Goal: Task Accomplishment & Management: Manage account settings

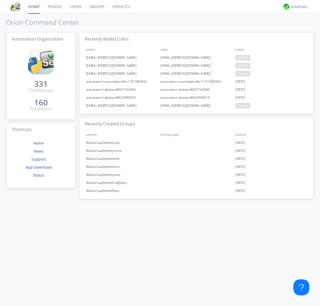
click at [76, 7] on link "Users" at bounding box center [75, 6] width 19 height 13
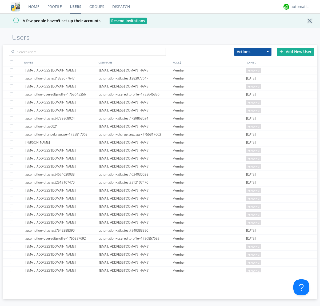
click at [296, 51] on div "Add New User" at bounding box center [295, 52] width 37 height 8
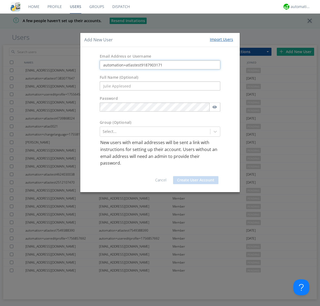
type input "automation+atlastest9187903171"
click at [196, 180] on button "Create User Account" at bounding box center [195, 180] width 45 height 8
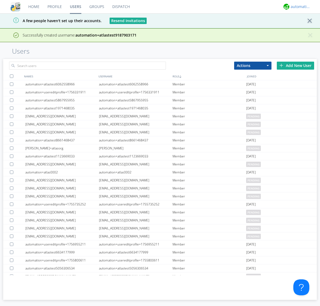
click at [299, 7] on div "automation+atlas" at bounding box center [301, 6] width 20 height 5
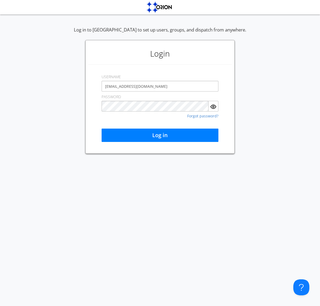
type input "[EMAIL_ADDRESS][DOMAIN_NAME]"
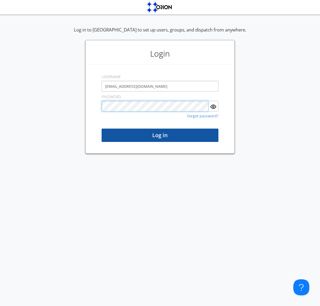
click at [160, 135] on button "Log in" at bounding box center [160, 135] width 117 height 13
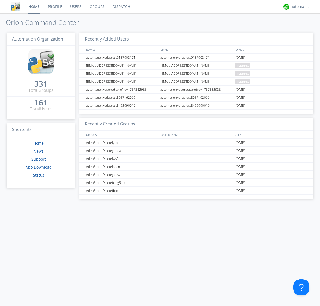
click at [76, 7] on link "Users" at bounding box center [75, 6] width 19 height 13
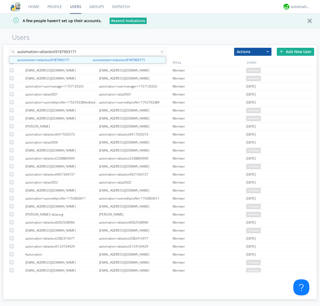
type input "automation+atlastest9187903171"
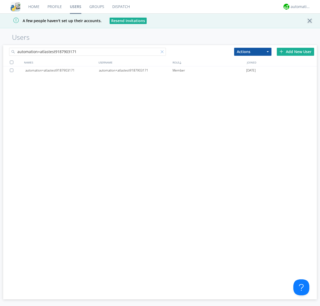
click at [163, 53] on div at bounding box center [163, 52] width 5 height 5
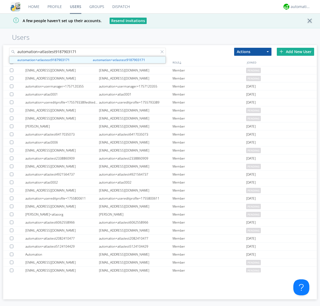
type input "automation+atlastest9187903171"
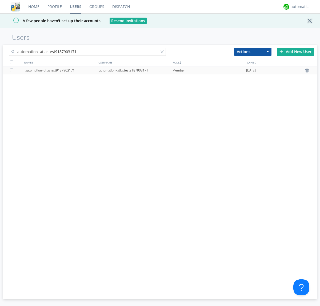
click at [308, 70] on div at bounding box center [307, 70] width 5 height 4
click at [299, 7] on div "automation+atlas" at bounding box center [301, 6] width 20 height 5
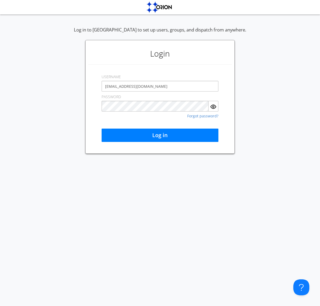
type input "[EMAIL_ADDRESS][DOMAIN_NAME]"
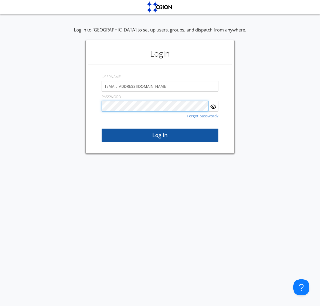
click at [160, 135] on button "Log in" at bounding box center [160, 135] width 117 height 13
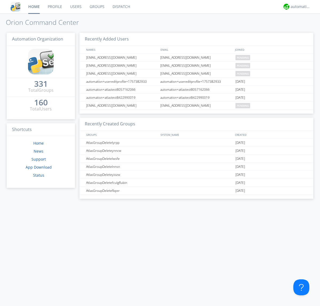
click at [76, 7] on link "Users" at bounding box center [75, 6] width 19 height 13
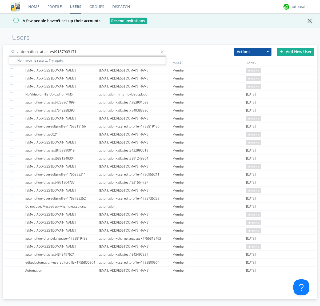
type input "automation+atlastest9187903171"
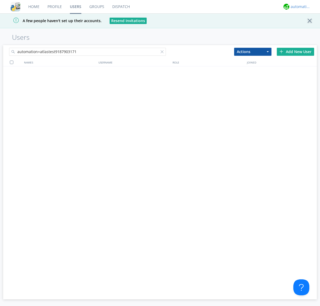
click at [299, 7] on div "automation+atlas" at bounding box center [301, 6] width 20 height 5
